Goal: Transaction & Acquisition: Purchase product/service

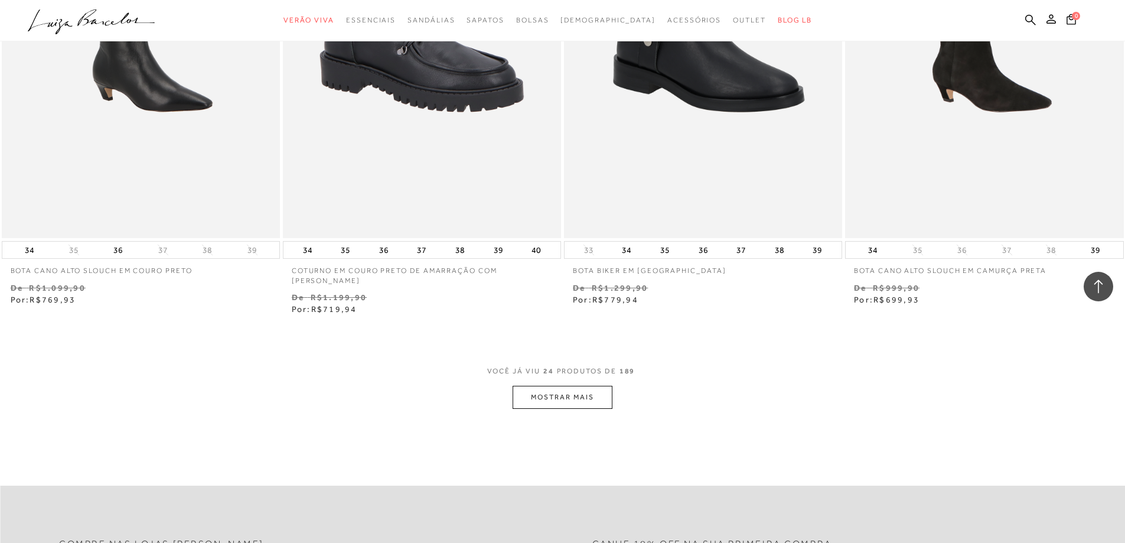
scroll to position [2834, 0]
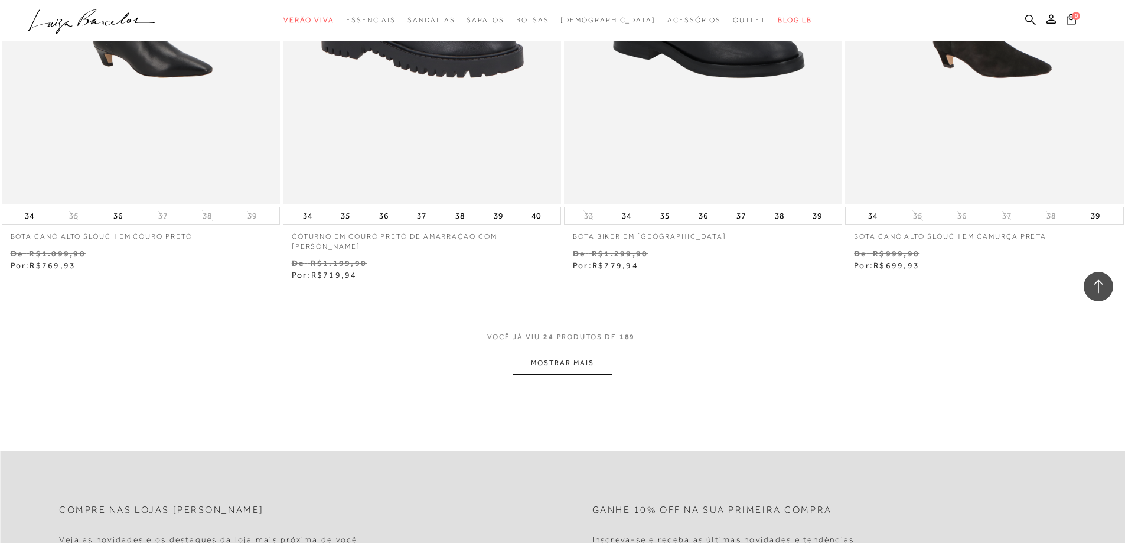
click at [564, 362] on button "MOSTRAR MAIS" at bounding box center [561, 362] width 99 height 23
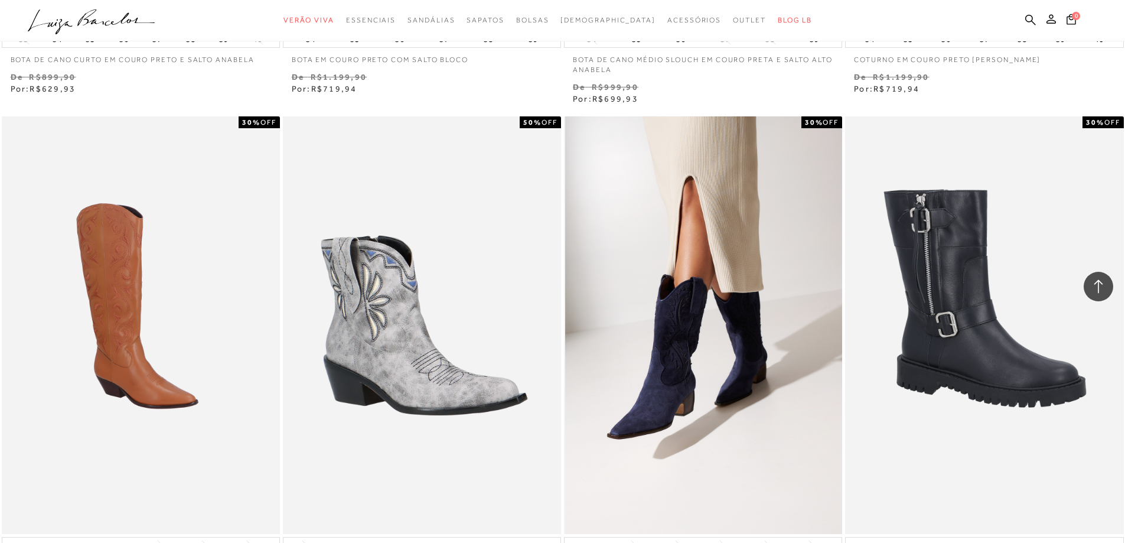
scroll to position [5136, 0]
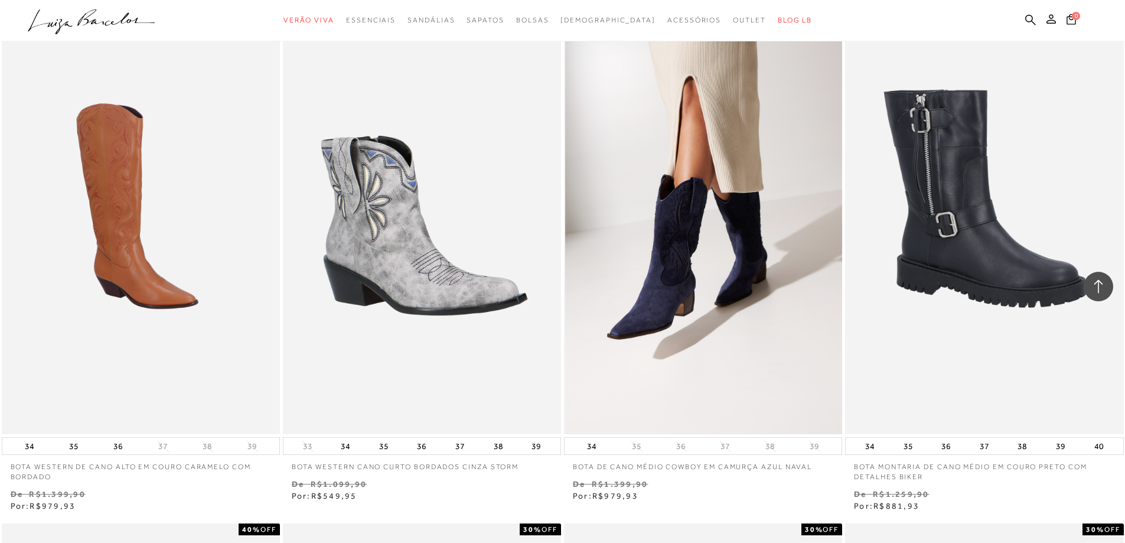
click at [710, 332] on img at bounding box center [703, 225] width 277 height 417
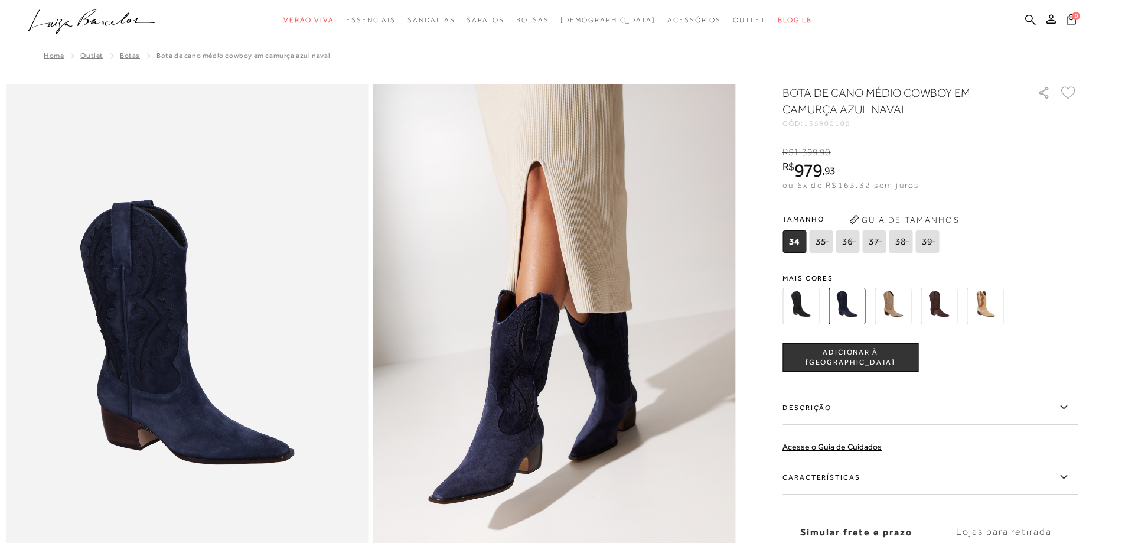
click at [895, 308] on img at bounding box center [892, 305] width 37 height 37
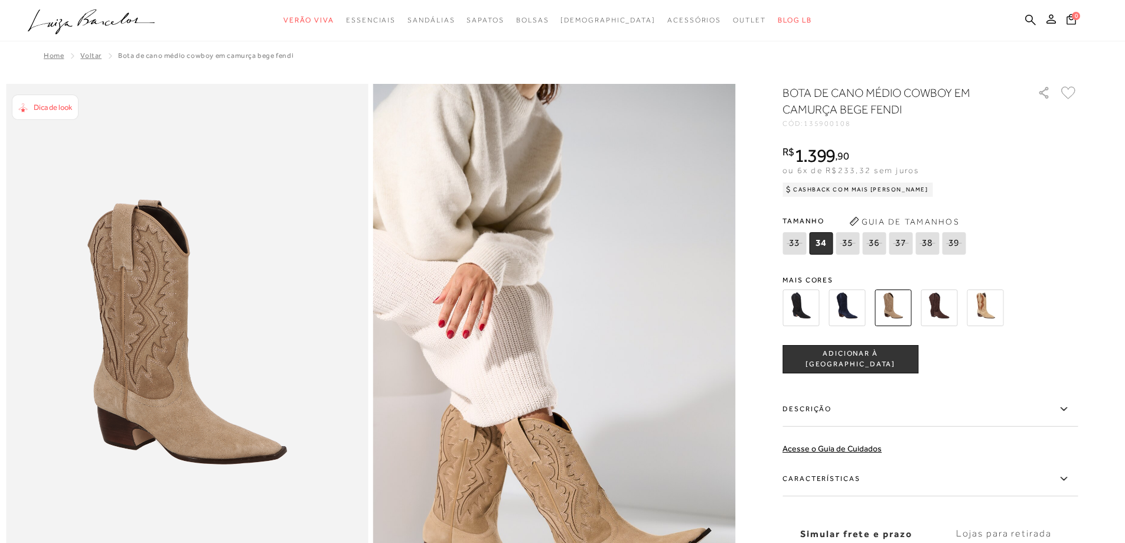
click at [992, 305] on img at bounding box center [984, 307] width 37 height 37
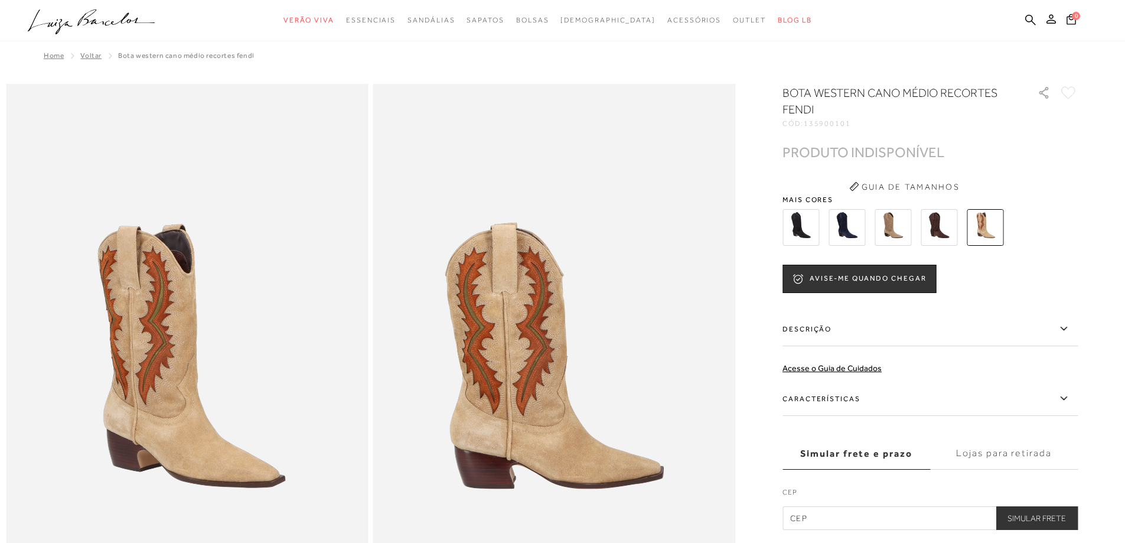
click at [893, 217] on img at bounding box center [892, 227] width 37 height 37
